Goal: Task Accomplishment & Management: Manage account settings

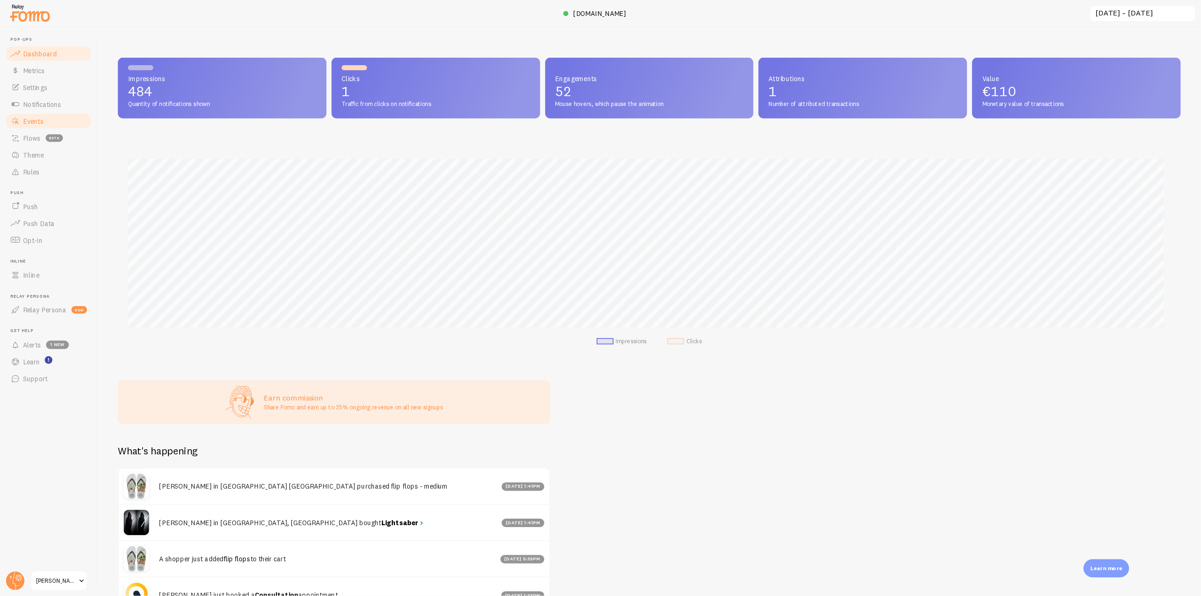
scroll to position [246, 1173]
click at [56, 128] on link "Events" at bounding box center [54, 134] width 97 height 19
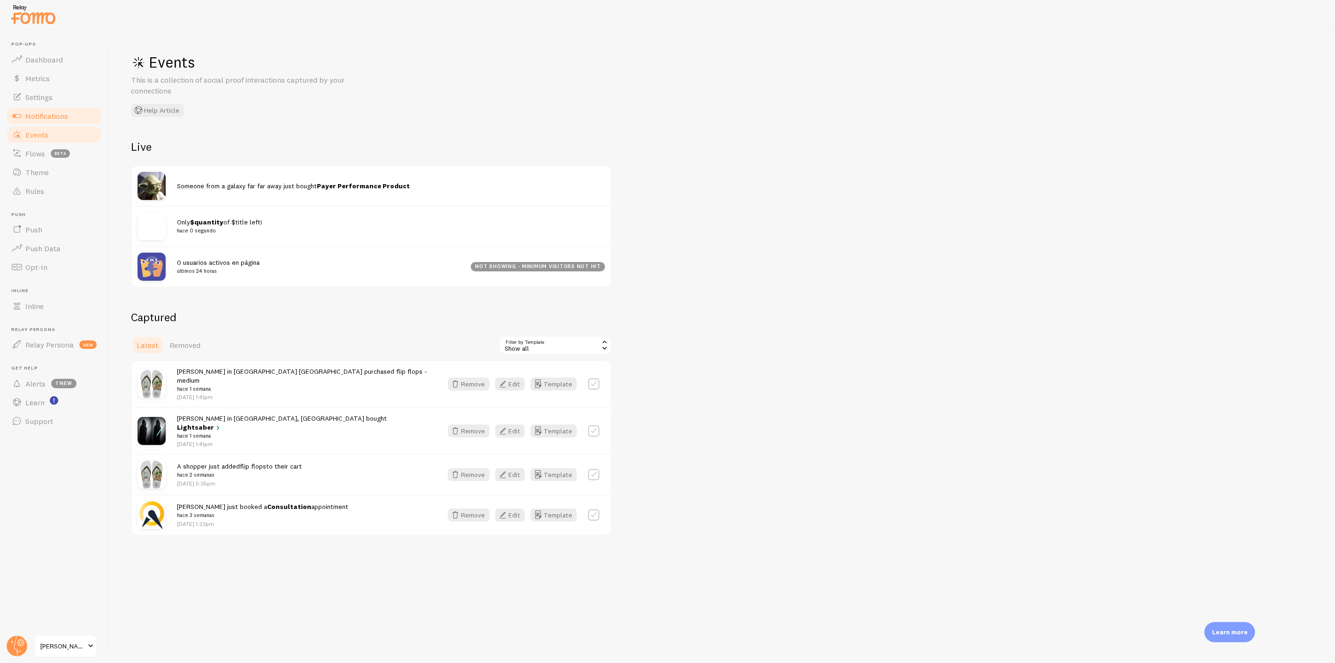
drag, startPoint x: 85, startPoint y: 119, endPoint x: 92, endPoint y: 119, distance: 6.1
click at [85, 119] on link "Notifications" at bounding box center [54, 116] width 97 height 19
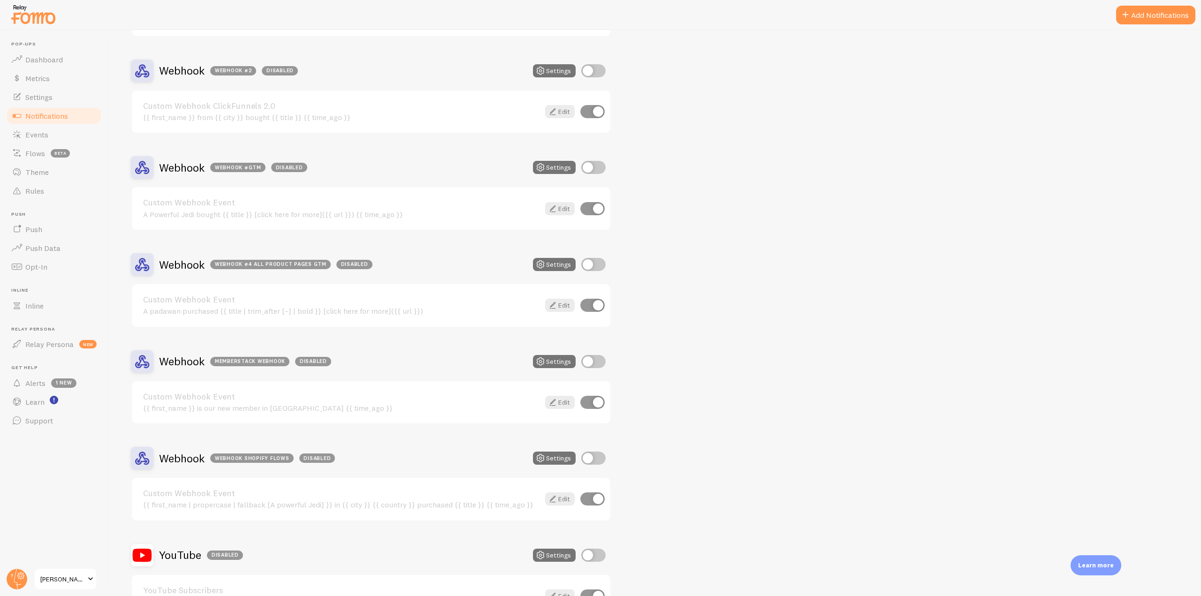
scroll to position [2828, 0]
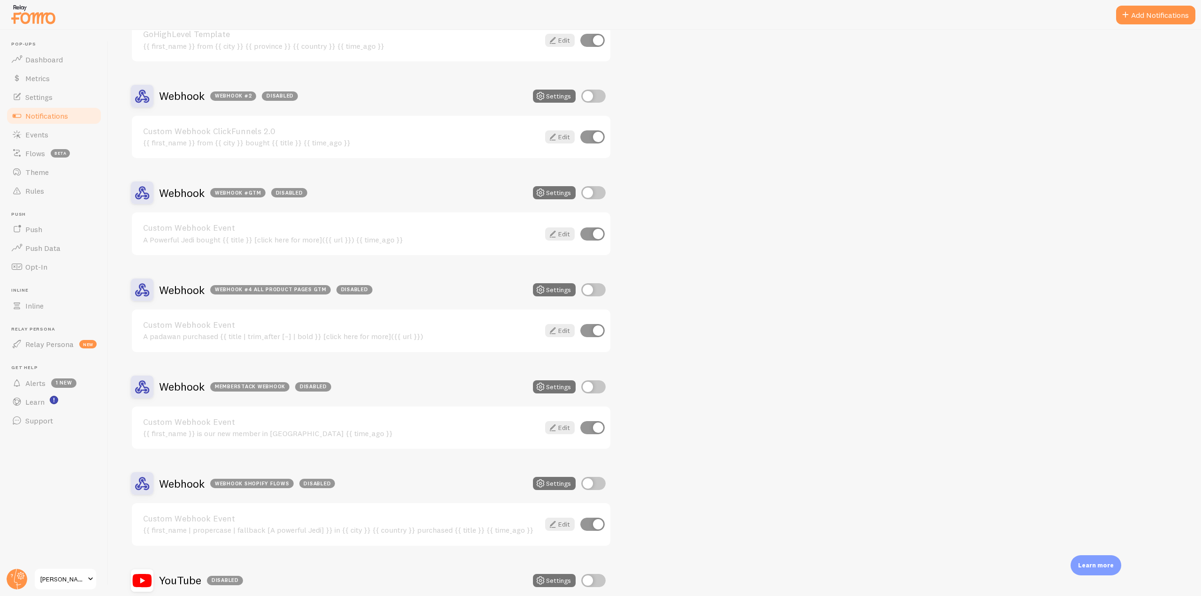
click at [187, 95] on h2 "Webhook Webhook #2 Disabled" at bounding box center [228, 96] width 139 height 15
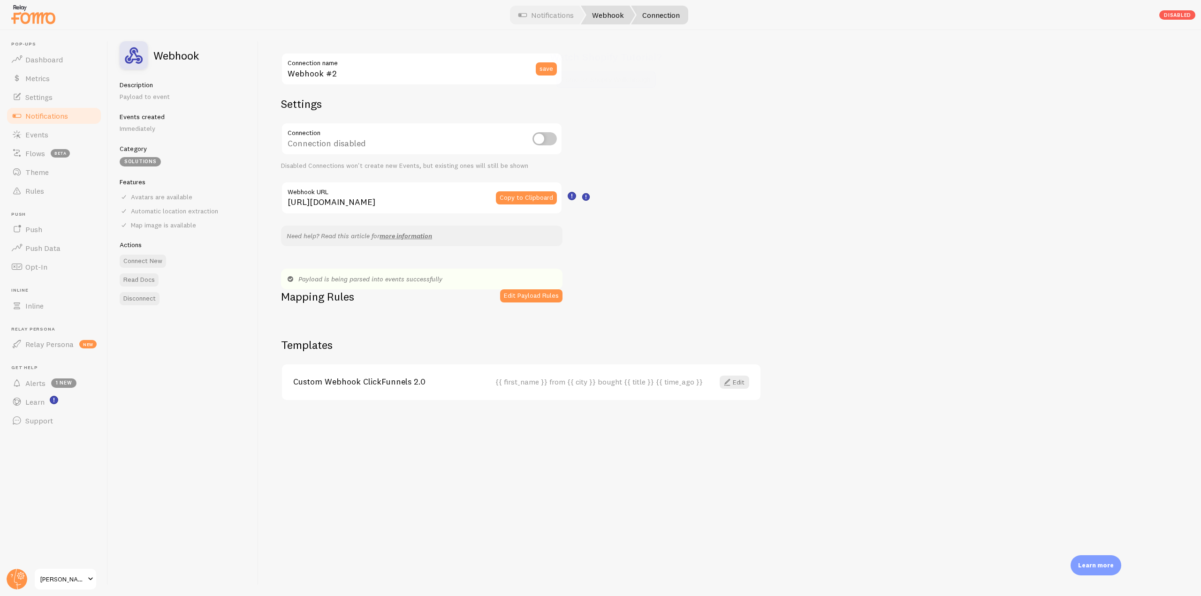
click at [612, 20] on link "Webhook" at bounding box center [608, 15] width 54 height 19
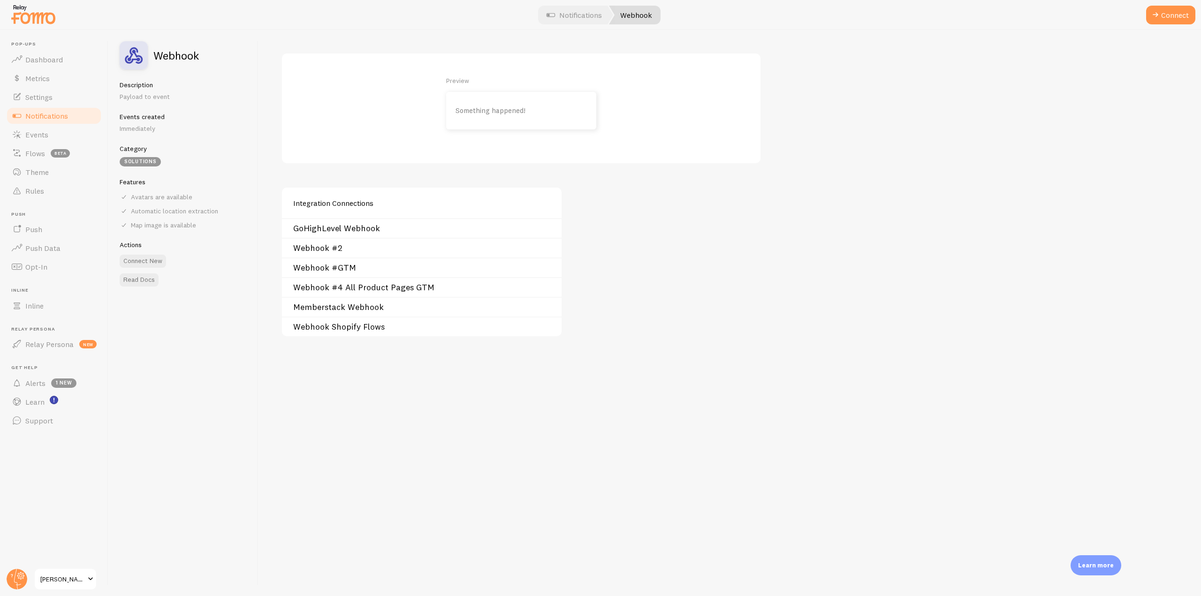
click at [306, 251] on link "Webhook #2" at bounding box center [424, 248] width 263 height 8
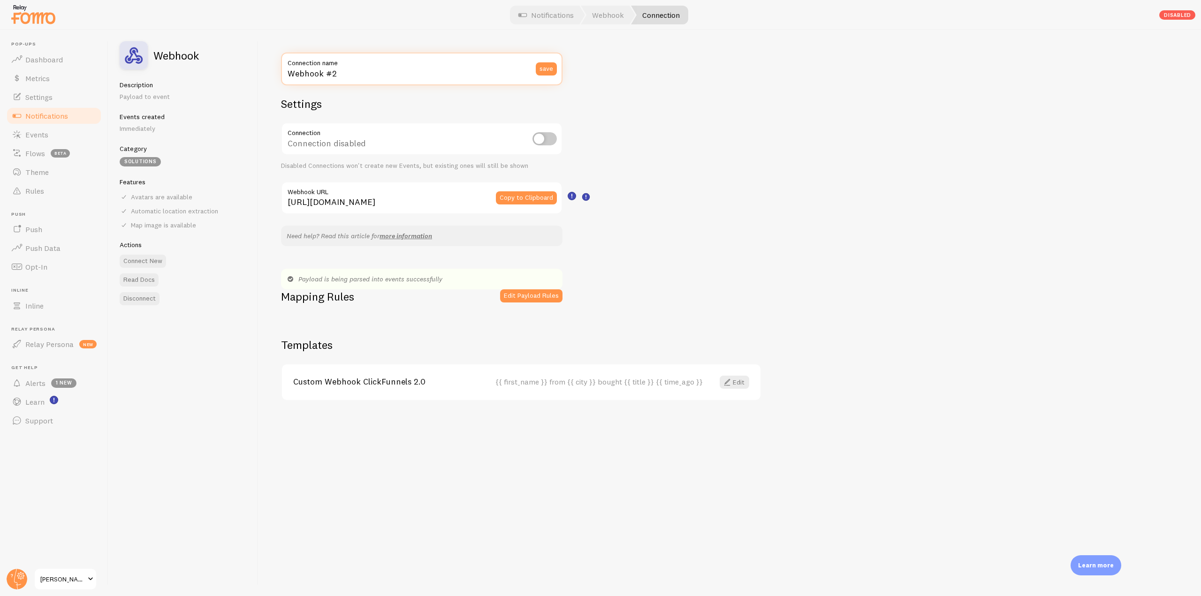
drag, startPoint x: 356, startPoint y: 77, endPoint x: 264, endPoint y: 83, distance: 92.1
click at [264, 83] on div "Webhook #2 Connection name save Settings Connection Connection disabled Disable…" at bounding box center [730, 313] width 943 height 566
type input "CLickfunnels"
click at [550, 75] on button "save" at bounding box center [546, 68] width 21 height 13
click at [601, 17] on link "Webhook" at bounding box center [608, 15] width 54 height 19
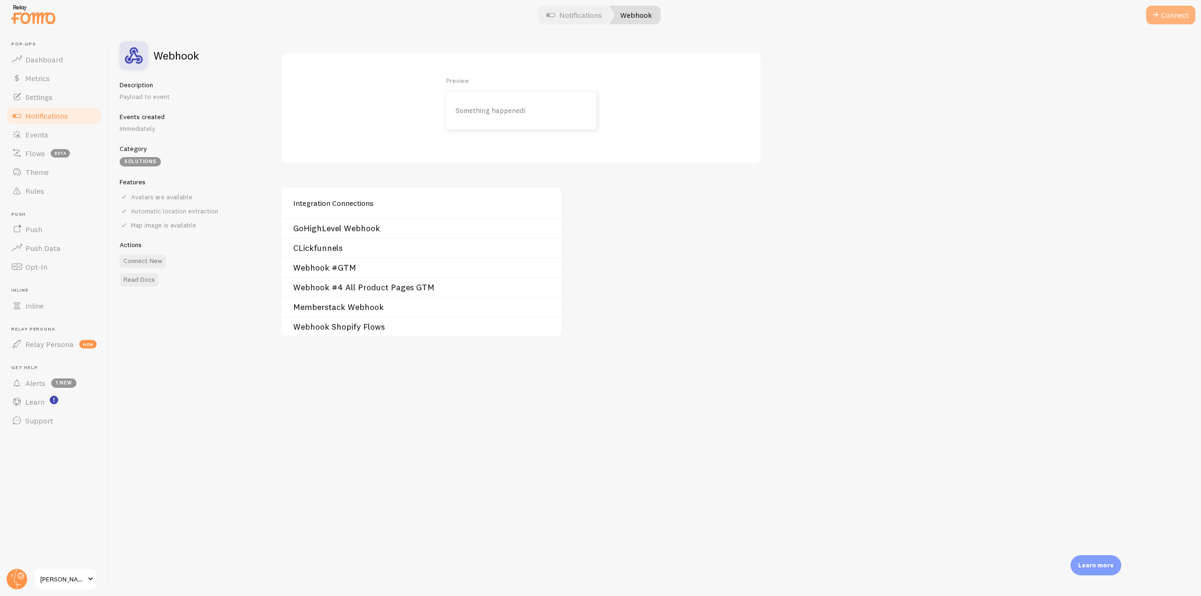
click at [1173, 15] on button "Connect" at bounding box center [1170, 15] width 49 height 19
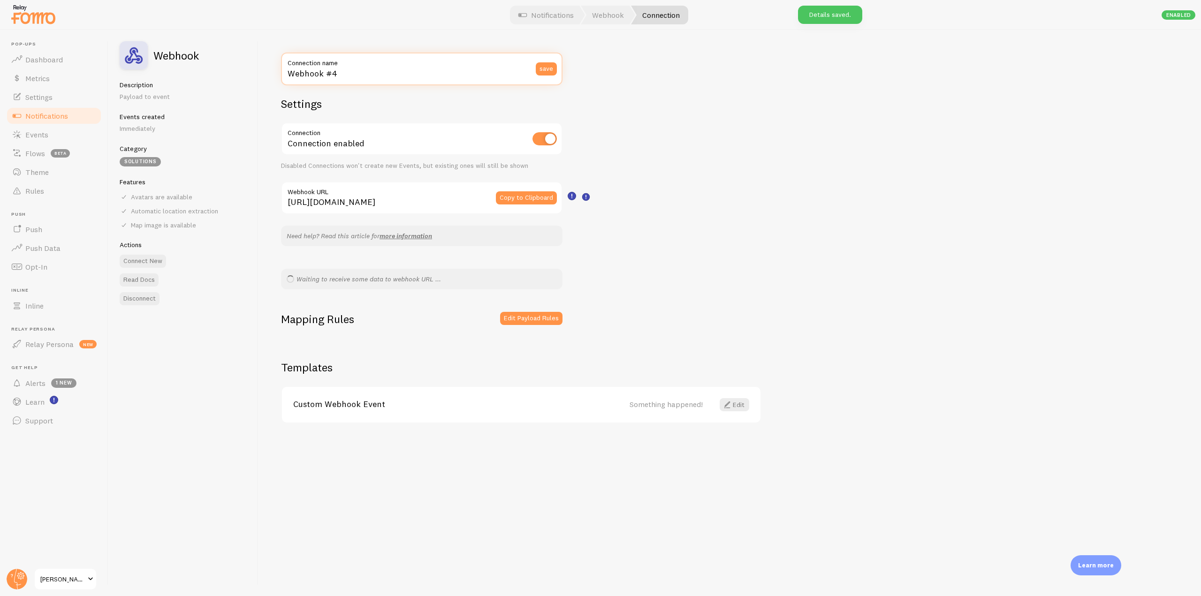
drag, startPoint x: 352, startPoint y: 74, endPoint x: 266, endPoint y: 72, distance: 86.4
click at [266, 72] on div "Webhook #4 Connection name save Settings Connection Connection enabled Disabled…" at bounding box center [730, 313] width 943 height 566
type input "PrestaShop"
click at [536, 62] on button "save" at bounding box center [546, 68] width 21 height 13
click at [519, 198] on button "Copy to Clipboard" at bounding box center [526, 197] width 61 height 13
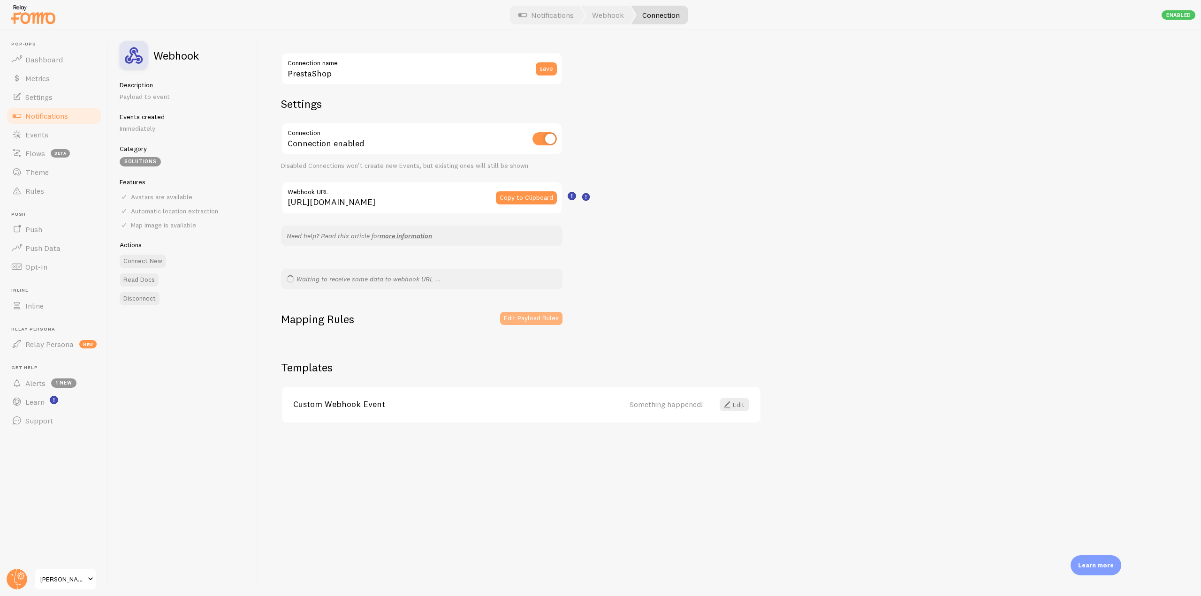
click at [530, 320] on button "Edit Payload Rules" at bounding box center [531, 318] width 62 height 13
click at [404, 277] on div "Waiting to receive some data to webhook URL ..." at bounding box center [422, 279] width 282 height 21
click at [551, 324] on button "Edit Payload Rules" at bounding box center [531, 318] width 62 height 13
